Goal: Task Accomplishment & Management: Manage account settings

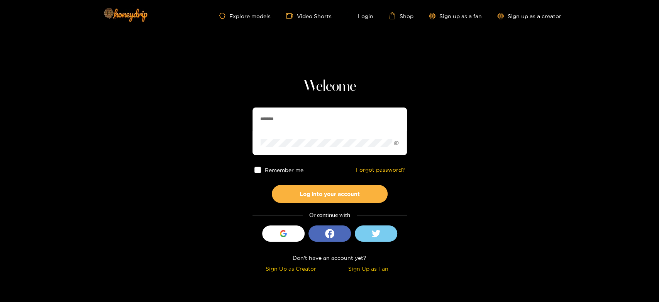
click at [242, 120] on section "Welcome ******* Remember me Forgot password? Log into your account Or continue …" at bounding box center [329, 137] width 659 height 275
type input "*********"
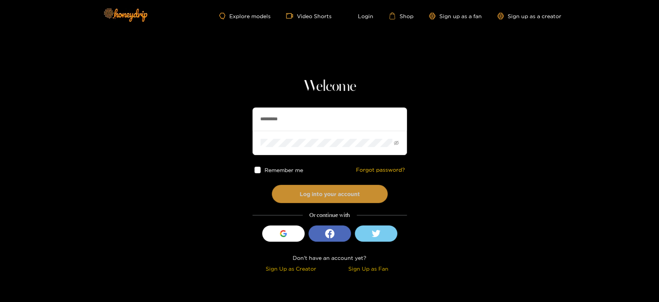
click at [287, 195] on button "Log into your account" at bounding box center [330, 194] width 116 height 18
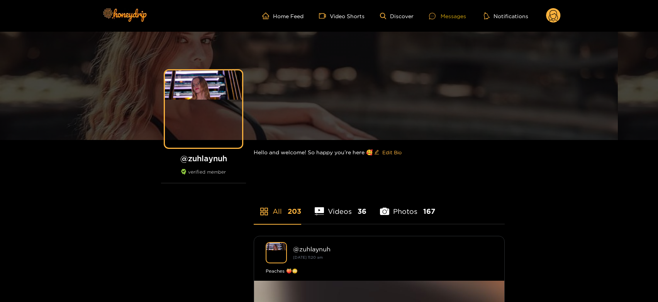
click at [451, 12] on div "Messages" at bounding box center [447, 16] width 37 height 9
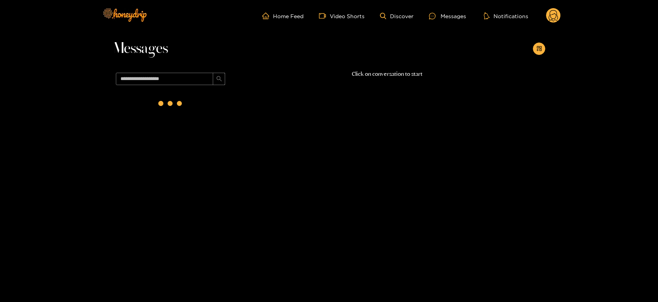
click at [164, 112] on div at bounding box center [170, 103] width 31 height 31
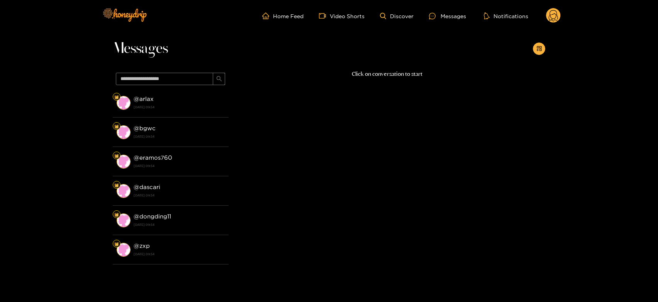
click at [164, 112] on li "@ arlax [DATE] 09:54" at bounding box center [171, 102] width 116 height 29
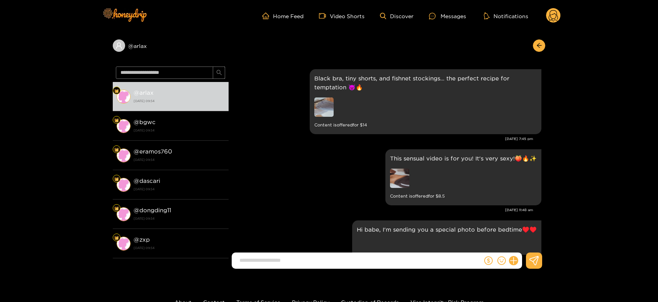
scroll to position [1538, 0]
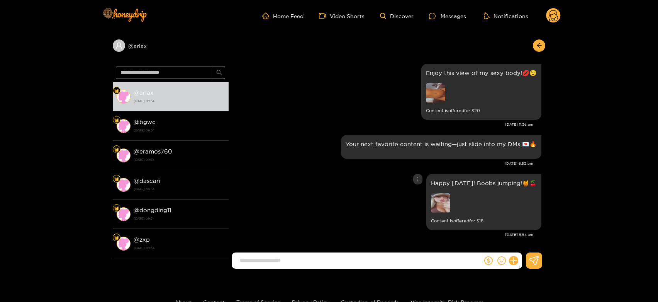
click at [440, 198] on img at bounding box center [440, 202] width 19 height 19
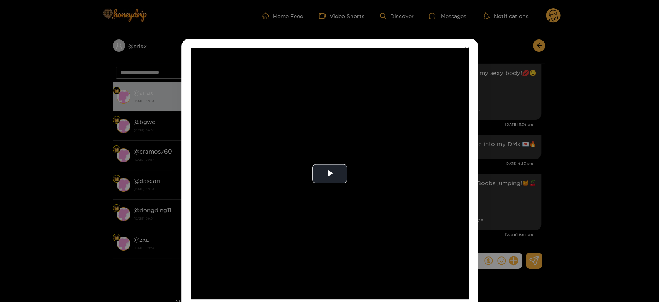
click at [440, 198] on video "Video Player" at bounding box center [330, 173] width 278 height 251
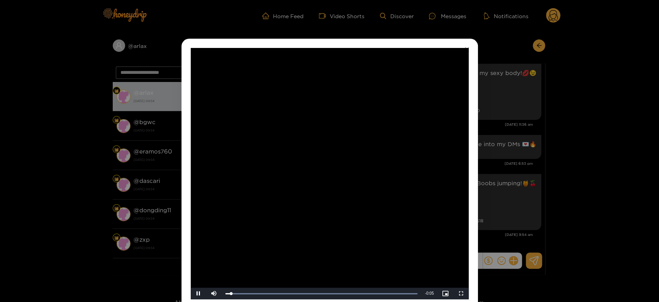
click at [440, 198] on video "Video Player" at bounding box center [330, 173] width 278 height 251
click at [516, 199] on div "**********" at bounding box center [329, 151] width 659 height 302
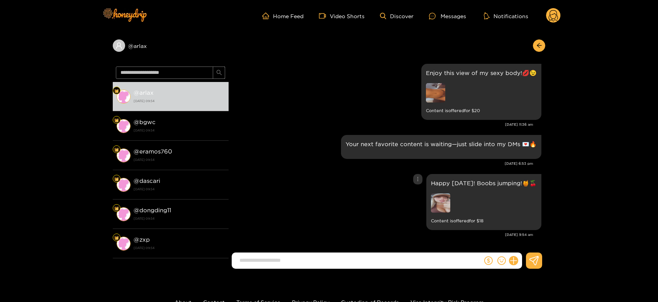
click at [450, 209] on img at bounding box center [440, 202] width 19 height 19
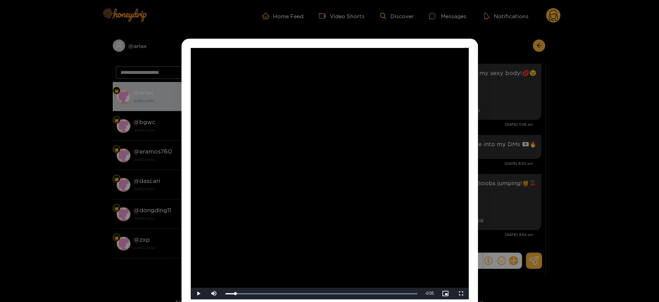
click at [362, 181] on video "Video Player" at bounding box center [330, 173] width 278 height 251
click at [485, 222] on div "**********" at bounding box center [329, 151] width 659 height 302
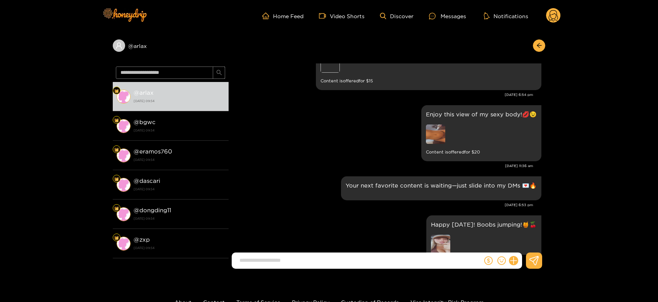
scroll to position [1495, 0]
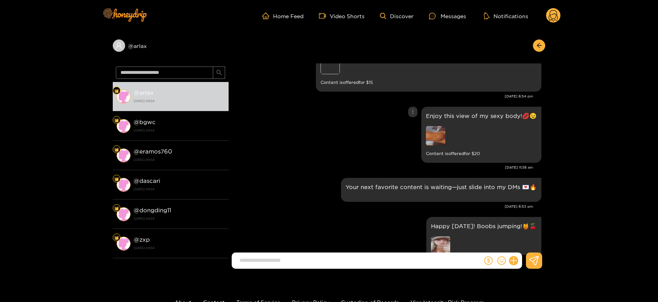
click at [436, 137] on img at bounding box center [435, 135] width 19 height 19
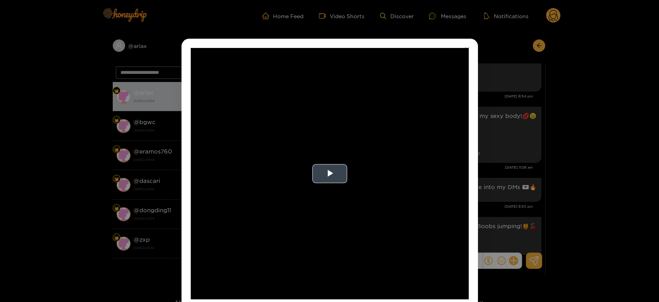
click at [304, 149] on video "Video Player" at bounding box center [330, 173] width 278 height 251
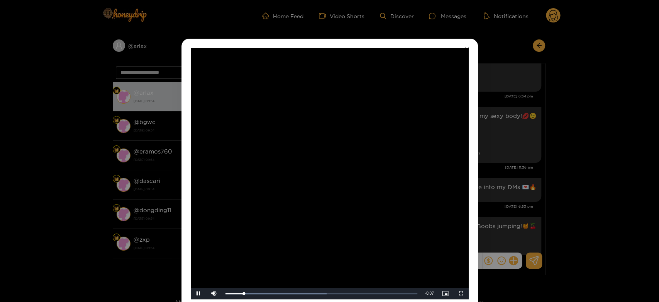
click at [304, 149] on video "Video Player" at bounding box center [330, 173] width 278 height 251
click at [484, 158] on div "**********" at bounding box center [329, 151] width 659 height 302
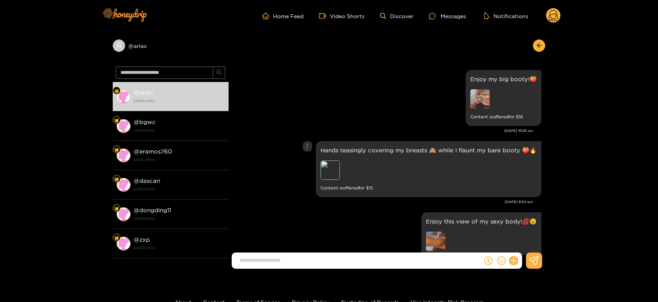
scroll to position [1389, 0]
click at [337, 169] on div "Preview" at bounding box center [330, 170] width 19 height 19
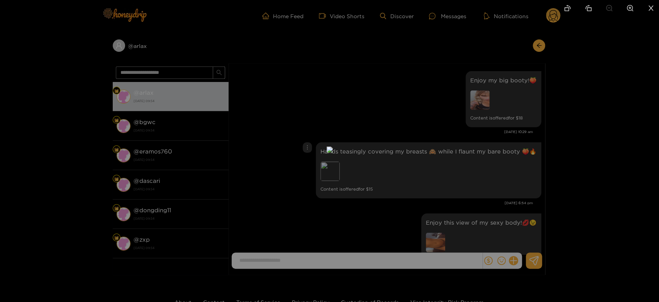
click at [467, 170] on div at bounding box center [329, 151] width 659 height 302
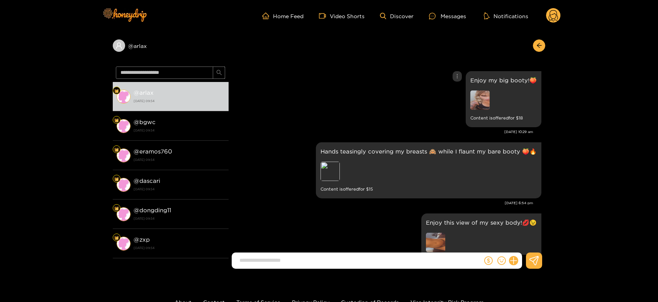
click at [474, 111] on div "Enjoy my big booty!🍑 Content is offered for $ 18" at bounding box center [503, 99] width 66 height 47
click at [477, 99] on img at bounding box center [479, 99] width 19 height 19
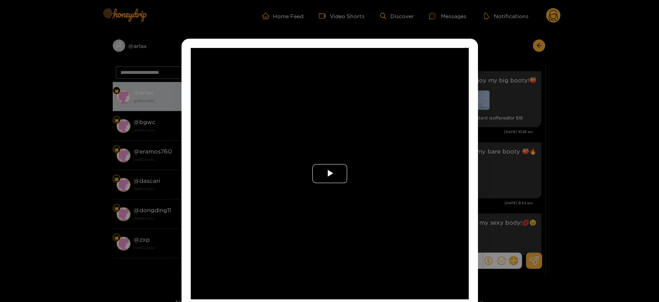
click at [330, 173] on span "Video Player" at bounding box center [330, 173] width 0 height 0
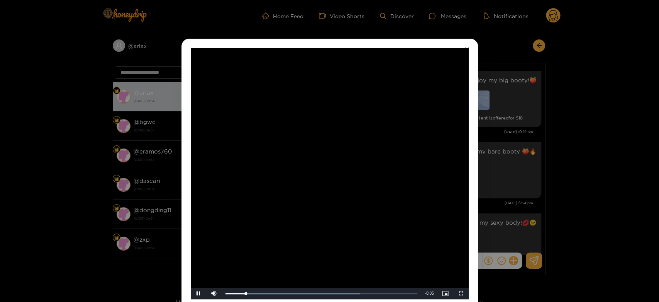
click at [339, 177] on video "Video Player" at bounding box center [330, 173] width 278 height 251
click at [503, 200] on div "**********" at bounding box center [329, 151] width 659 height 302
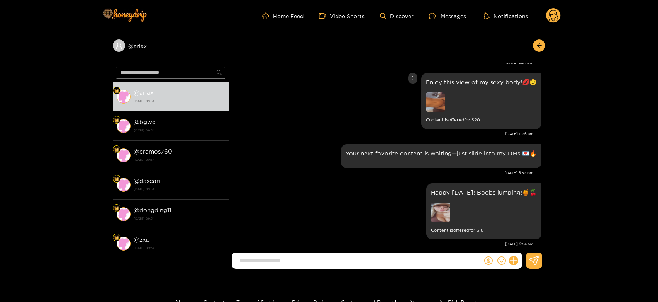
scroll to position [1538, 0]
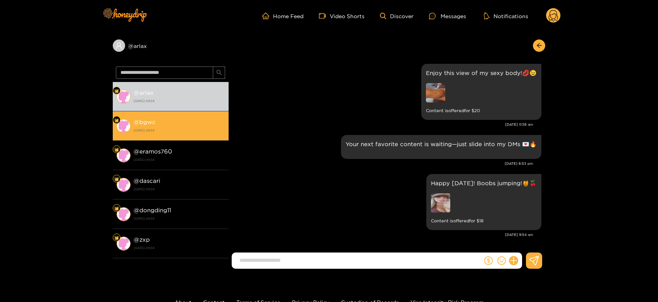
click at [153, 129] on strong "[DATE] 09:54" at bounding box center [179, 130] width 91 height 7
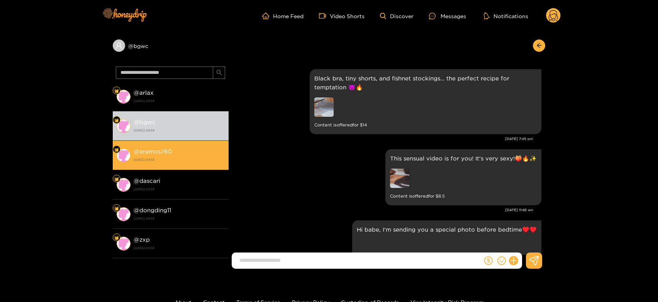
scroll to position [1538, 0]
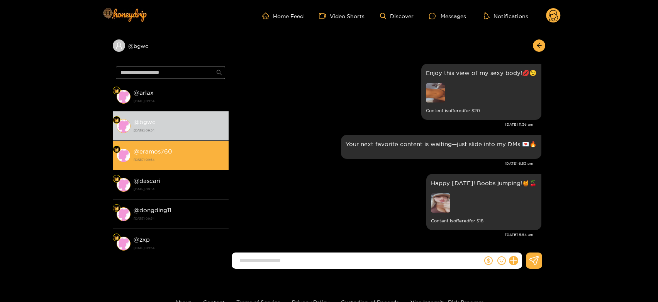
click at [187, 148] on div "@ eramos760 [DATE] 09:54" at bounding box center [179, 154] width 91 height 17
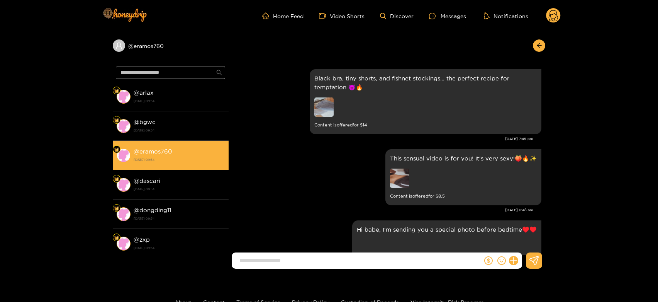
scroll to position [1538, 0]
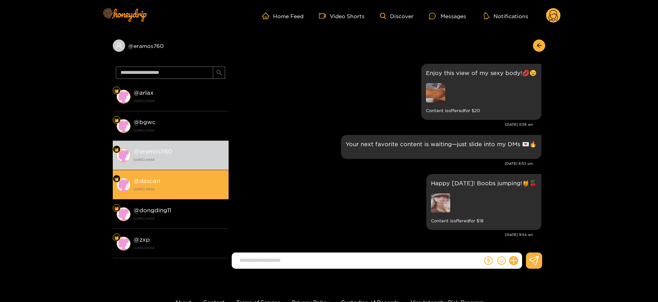
click at [182, 181] on div "@ dascari [DATE] 09:54" at bounding box center [179, 184] width 91 height 17
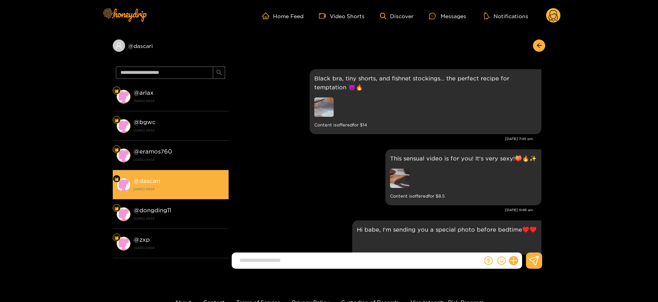
scroll to position [1538, 0]
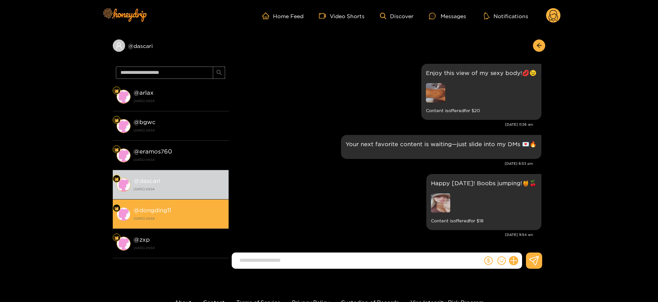
click at [173, 212] on div "@ dongding11 [DATE] 09:54" at bounding box center [179, 213] width 91 height 17
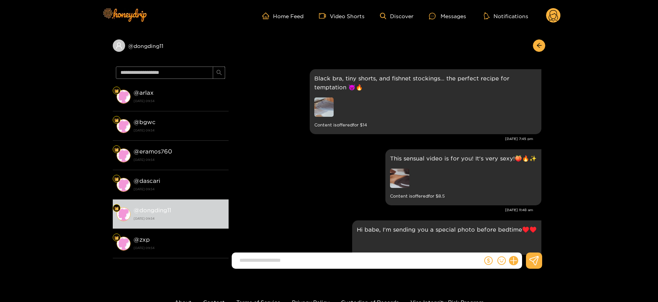
click at [555, 15] on circle at bounding box center [553, 15] width 15 height 15
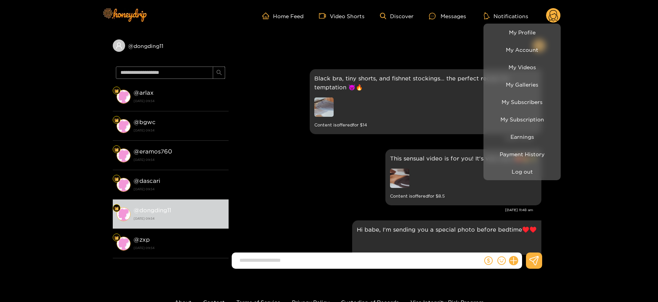
scroll to position [1538, 0]
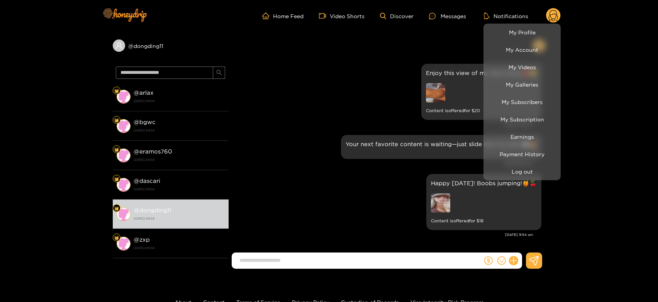
click at [530, 128] on li "Earnings" at bounding box center [522, 136] width 77 height 17
click at [528, 130] on link "Earnings" at bounding box center [521, 137] width 73 height 14
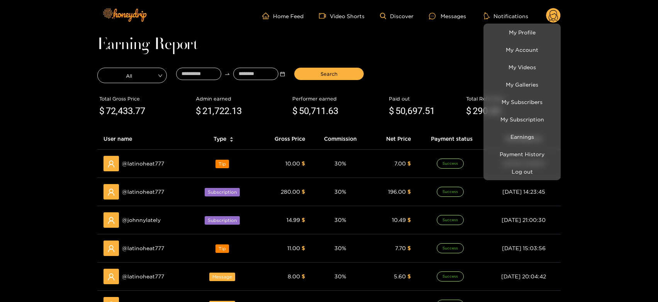
click at [133, 164] on div at bounding box center [329, 151] width 658 height 302
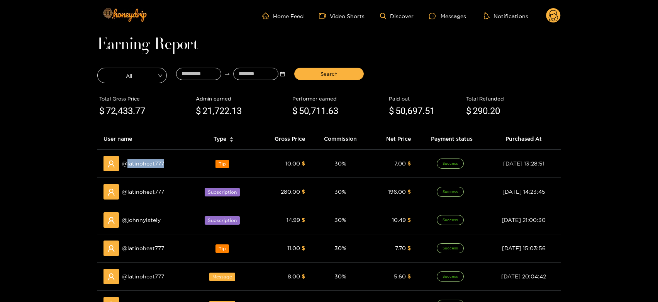
click at [133, 164] on span "@ latinoheat777" at bounding box center [143, 163] width 42 height 8
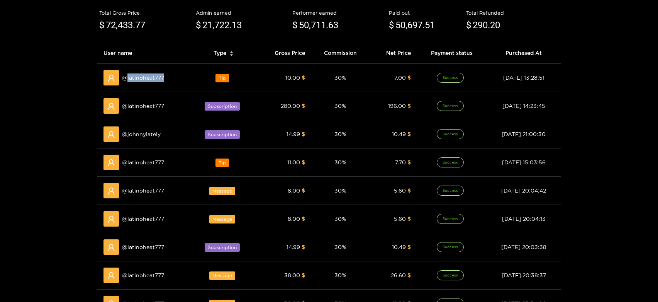
copy span "latinoheat777"
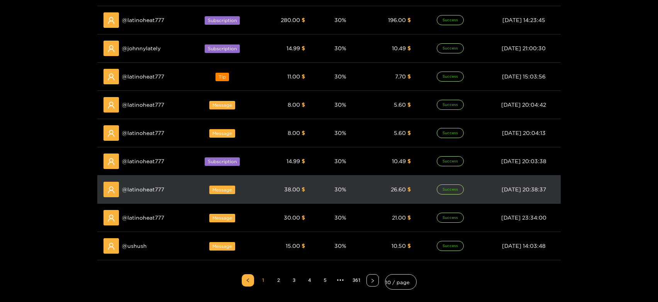
scroll to position [0, 0]
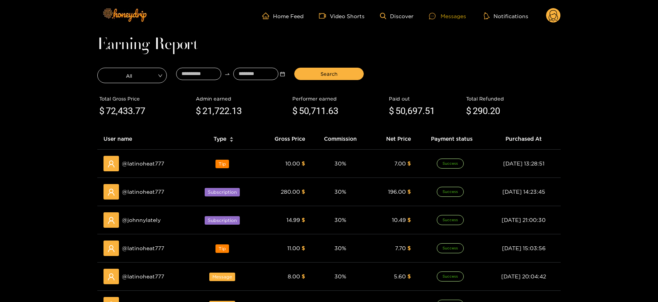
click at [435, 17] on icon at bounding box center [432, 16] width 7 height 7
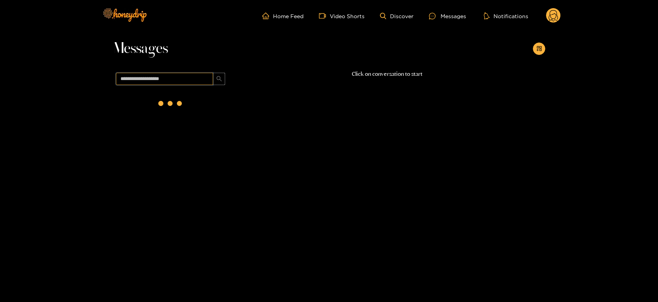
click at [162, 76] on input "text" at bounding box center [164, 79] width 97 height 12
paste input "**********"
type input "**********"
click at [182, 108] on strong "[DATE] 09:54" at bounding box center [179, 107] width 91 height 7
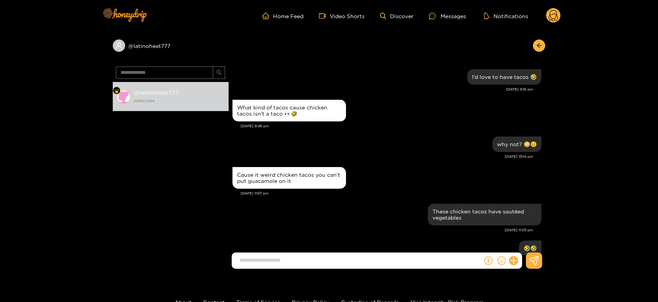
drag, startPoint x: 106, startPoint y: 139, endPoint x: 110, endPoint y: 138, distance: 4.7
click at [106, 139] on div "**********" at bounding box center [329, 153] width 658 height 243
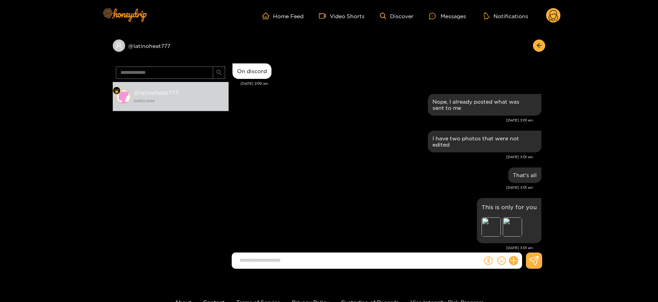
scroll to position [1759, 0]
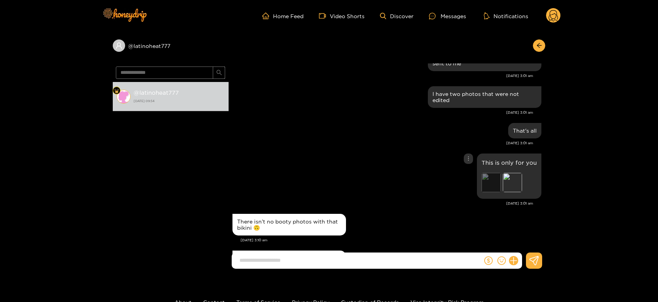
click at [497, 173] on div "Preview" at bounding box center [491, 182] width 19 height 19
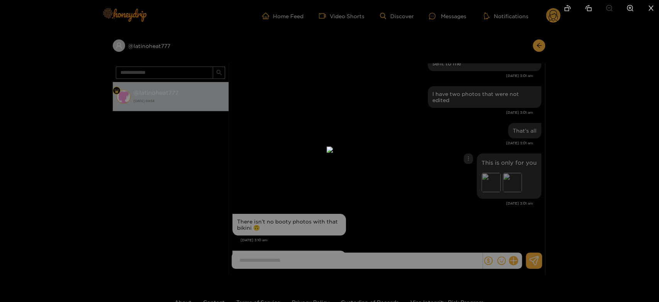
click at [600, 172] on div at bounding box center [329, 151] width 659 height 302
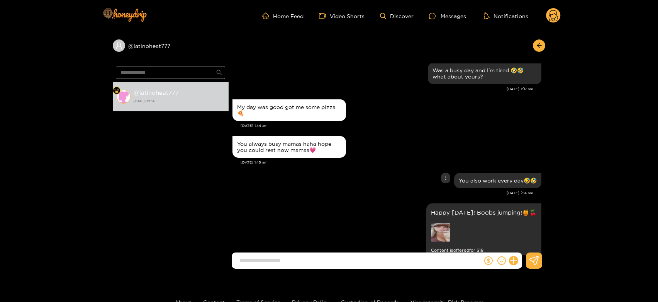
scroll to position [2604, 0]
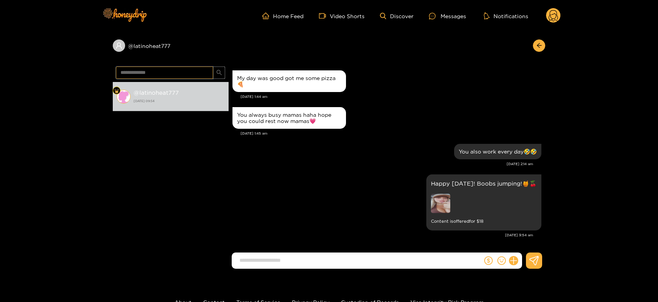
click at [163, 71] on input "**********" at bounding box center [164, 72] width 97 height 12
click at [553, 15] on circle at bounding box center [553, 15] width 15 height 15
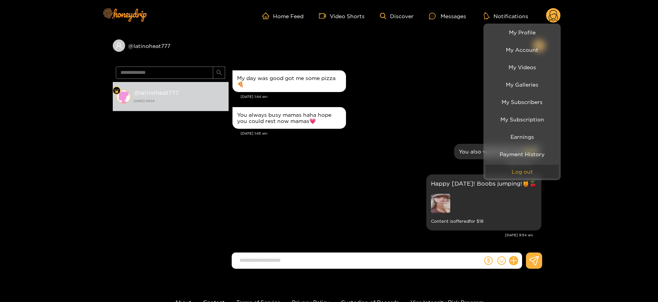
click at [522, 171] on button "Log out" at bounding box center [521, 172] width 73 height 14
